Goal: Task Accomplishment & Management: Complete application form

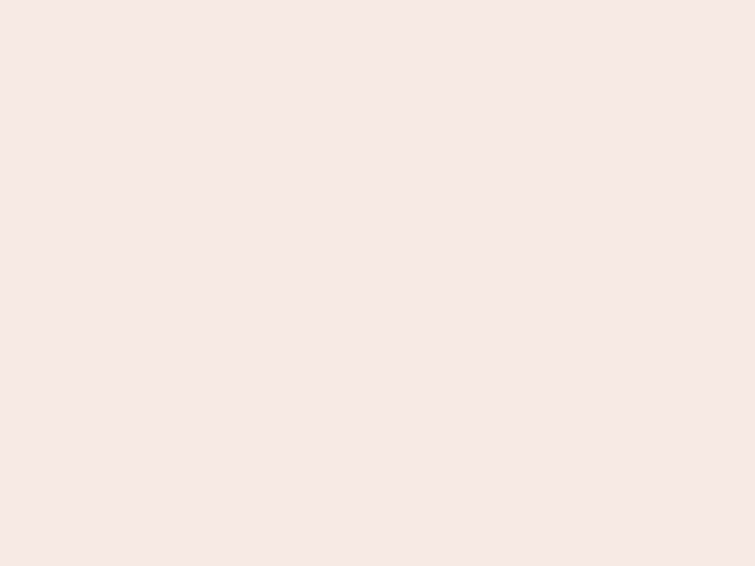
click at [377, 283] on nb-app "Almost there Thank you for registering for Newbook. Your account is under revie…" at bounding box center [377, 283] width 755 height 566
click at [377, 0] on nb-app "Almost there Thank you for registering for Newbook. Your account is under revie…" at bounding box center [377, 283] width 755 height 566
click at [403, 0] on nb-app "Almost there Thank you for registering for Newbook. Your account is under revie…" at bounding box center [377, 283] width 755 height 566
click at [377, 283] on nb-app "Almost there Thank you for registering for Newbook. Your account is under revie…" at bounding box center [377, 283] width 755 height 566
click at [377, 0] on nb-app "Almost there Thank you for registering for Newbook. Your account is under revie…" at bounding box center [377, 283] width 755 height 566
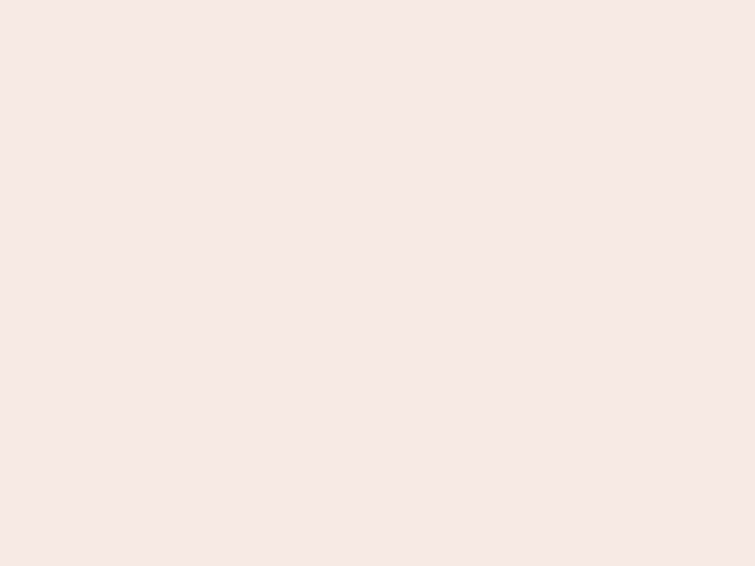
click at [264, 0] on nb-app "Almost there Thank you for registering for Newbook. Your account is under revie…" at bounding box center [377, 283] width 755 height 566
click at [377, 283] on nb-app "Almost there Thank you for registering for Newbook. Your account is under revie…" at bounding box center [377, 283] width 755 height 566
click at [377, 0] on nb-app "Almost there Thank you for registering for Newbook. Your account is under revie…" at bounding box center [377, 283] width 755 height 566
click at [264, 0] on nb-app "Almost there Thank you for registering for Newbook. Your account is under revie…" at bounding box center [377, 283] width 755 height 566
click at [377, 283] on nb-app "Almost there Thank you for registering for Newbook. Your account is under revie…" at bounding box center [377, 283] width 755 height 566
